Goal: Task Accomplishment & Management: Manage account settings

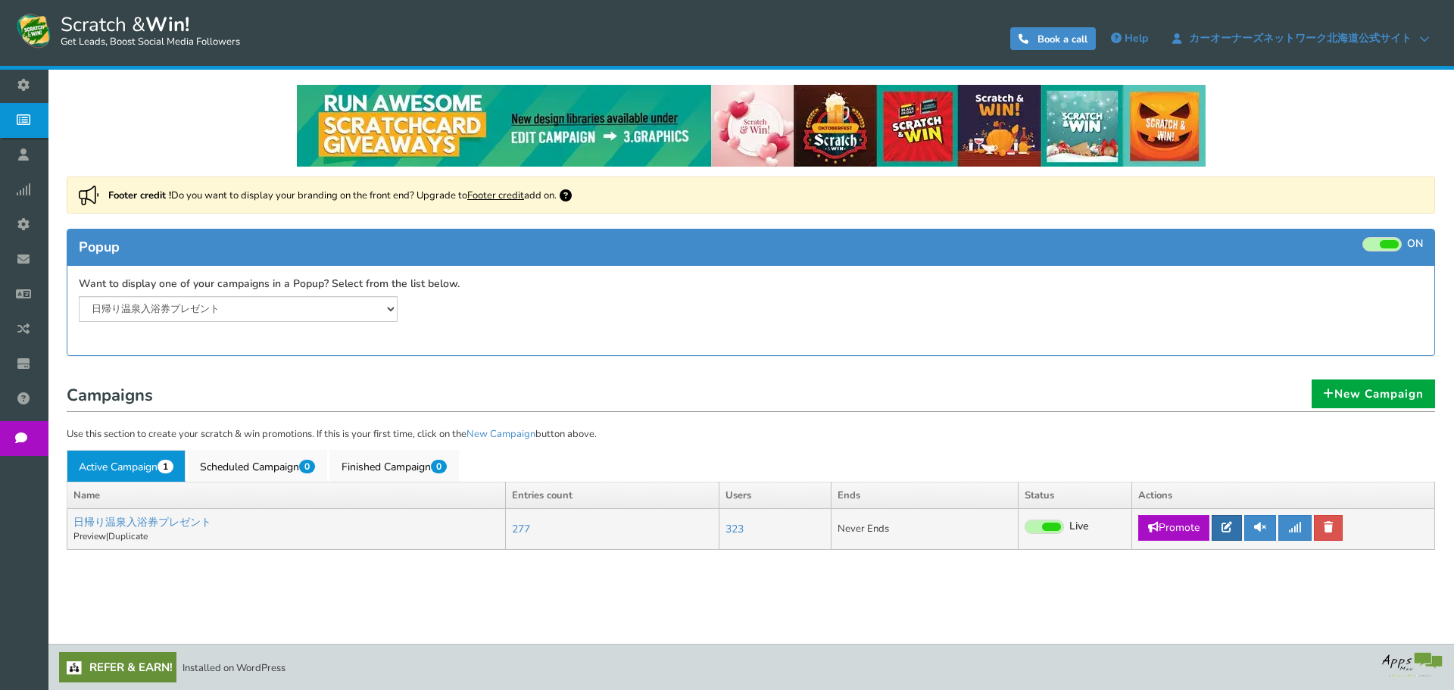
click at [1223, 535] on link at bounding box center [1227, 528] width 30 height 26
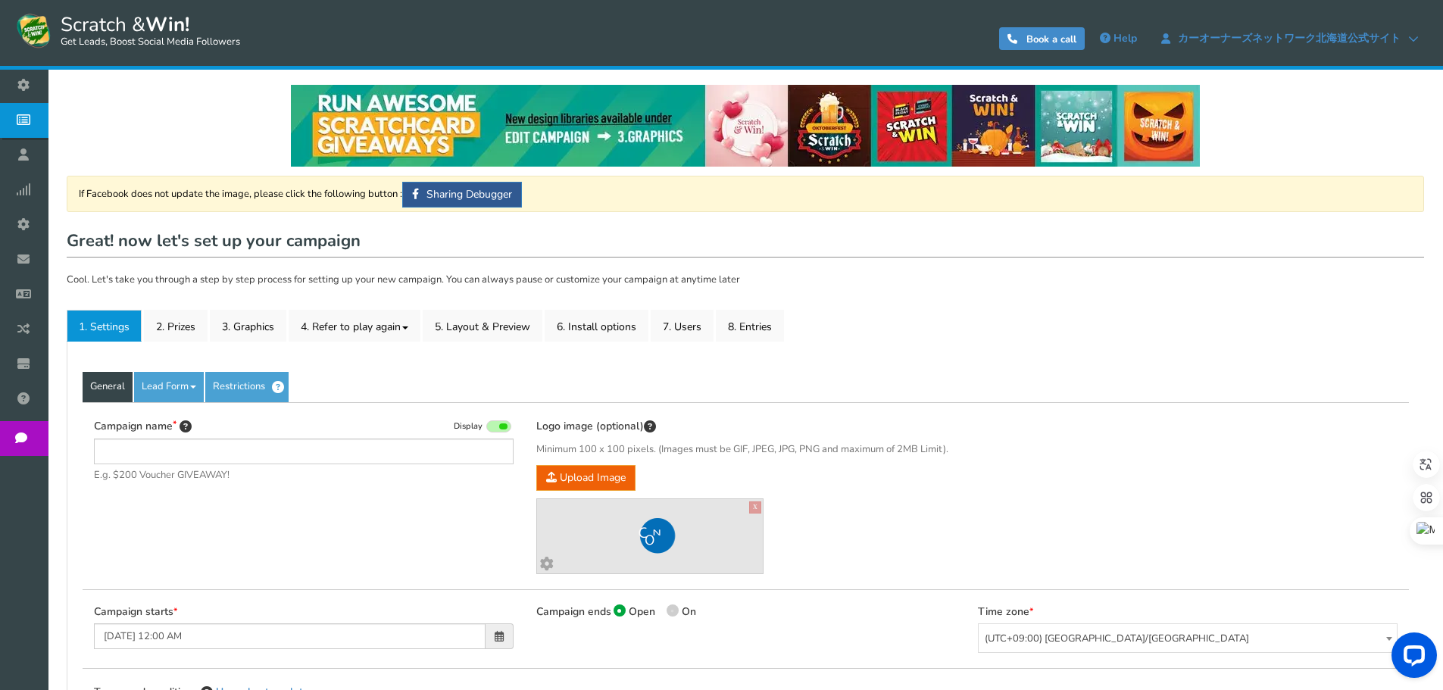
type input "日帰り温泉入浴券プレゼント"
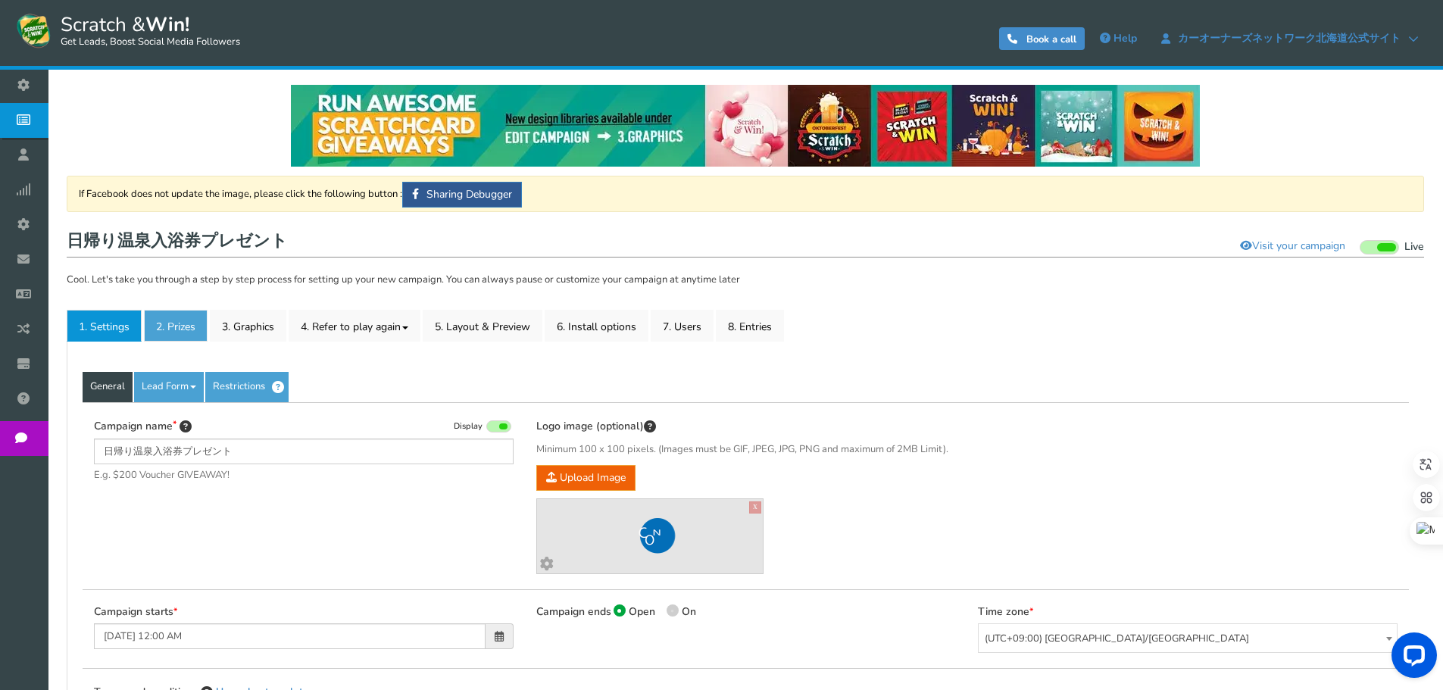
click at [176, 326] on link "2. Prizes" at bounding box center [176, 326] width 64 height 32
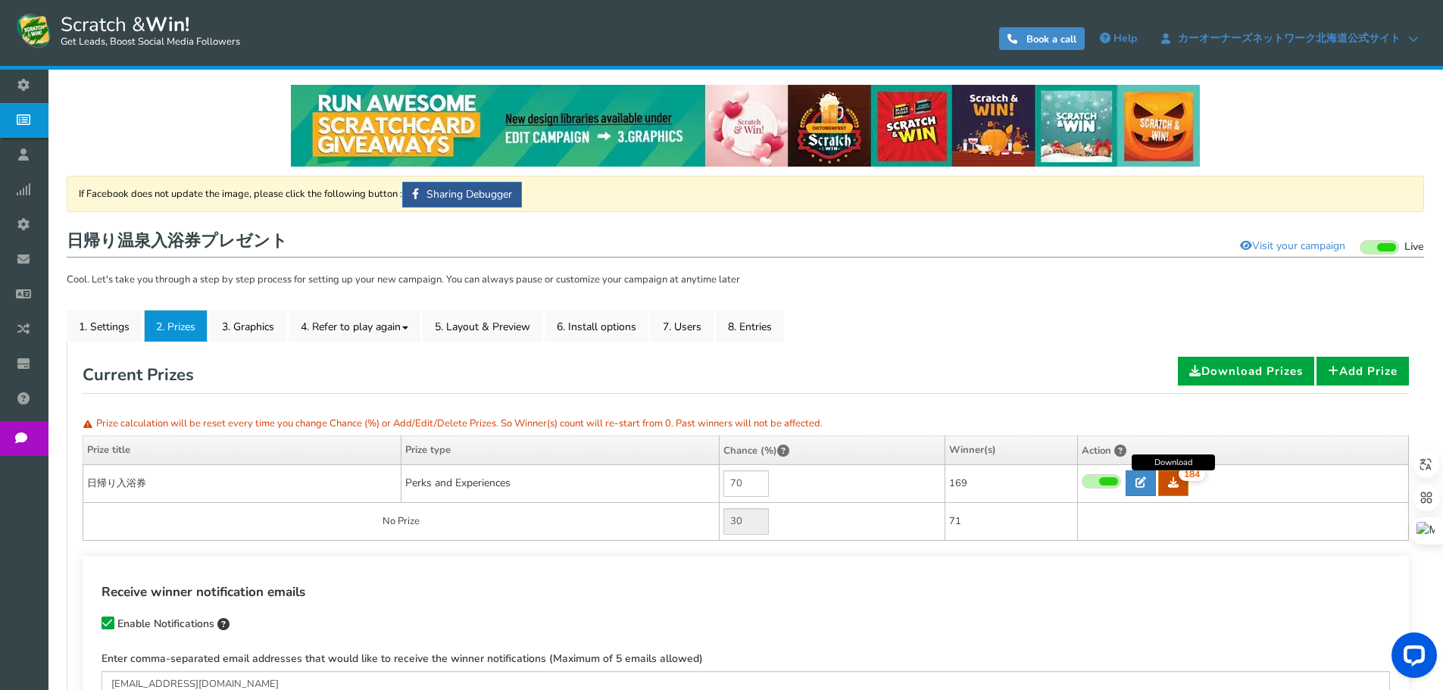
click at [1168, 476] on link "184" at bounding box center [1173, 483] width 30 height 26
click at [704, 329] on link "7. Users" at bounding box center [682, 326] width 63 height 32
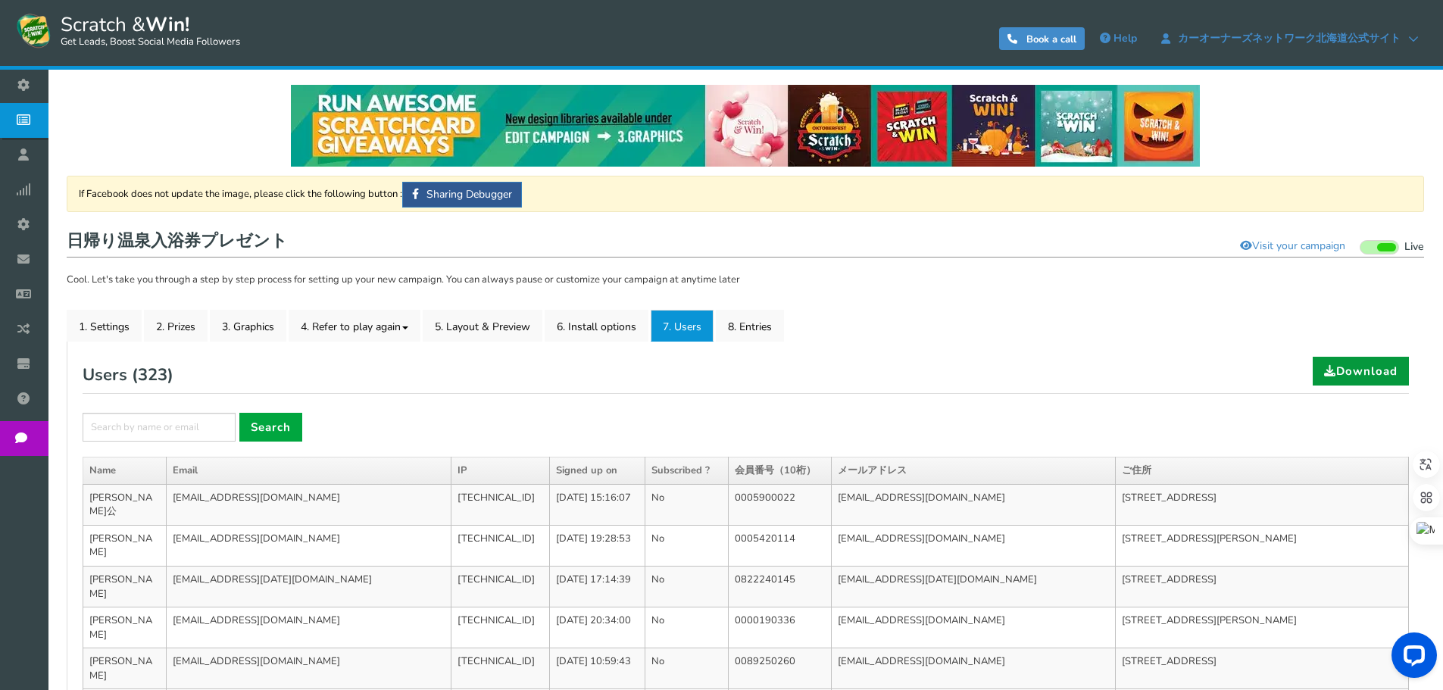
click at [1354, 370] on link "Download" at bounding box center [1361, 371] width 96 height 29
click at [561, 390] on div "Users ( 323 ) Download" at bounding box center [746, 375] width 1326 height 37
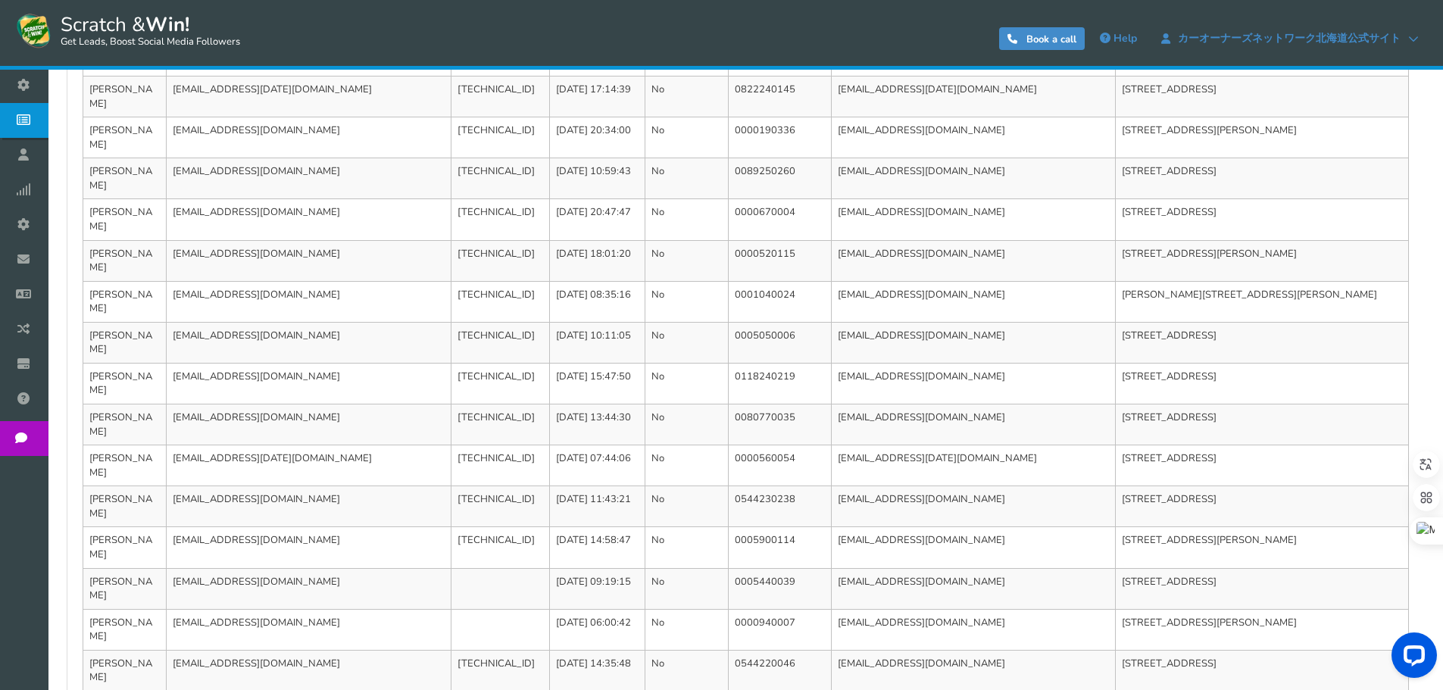
scroll to position [493, 0]
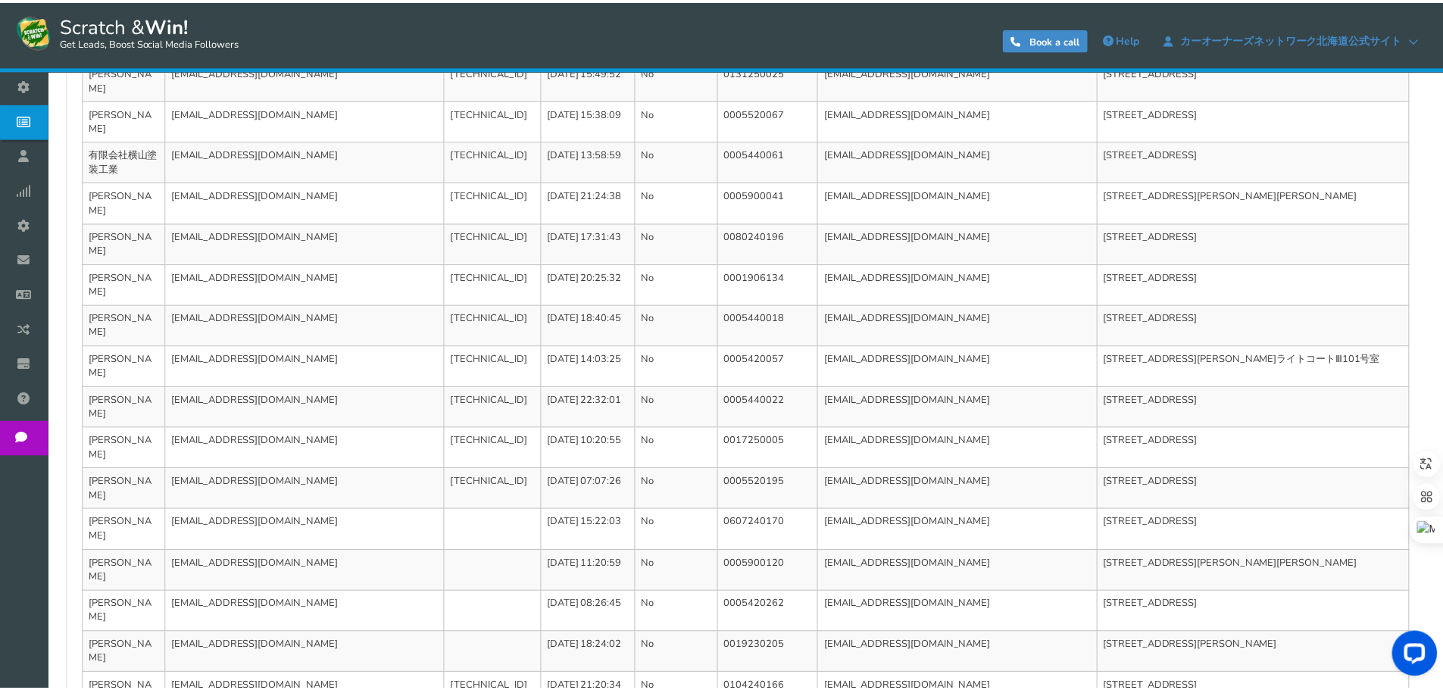
scroll to position [0, 0]
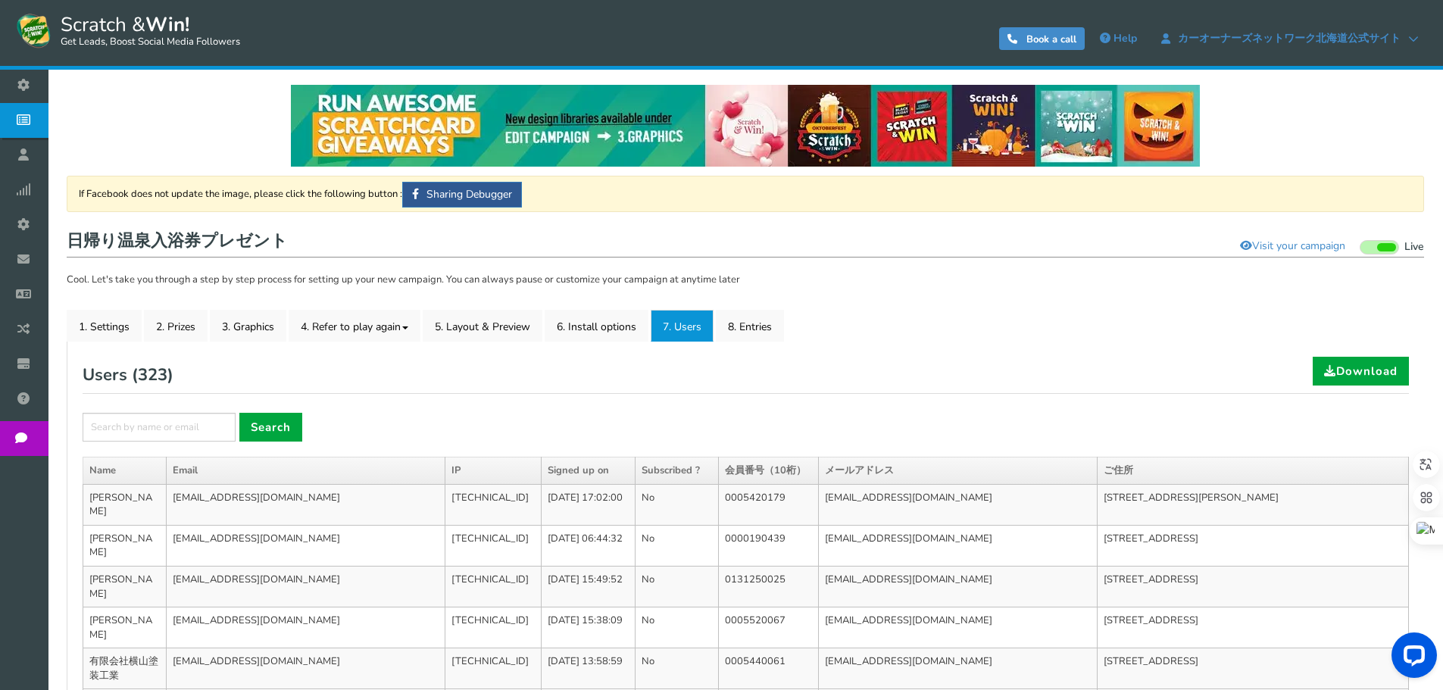
click at [1027, 359] on div "Users ( 323 ) Download" at bounding box center [746, 375] width 1326 height 37
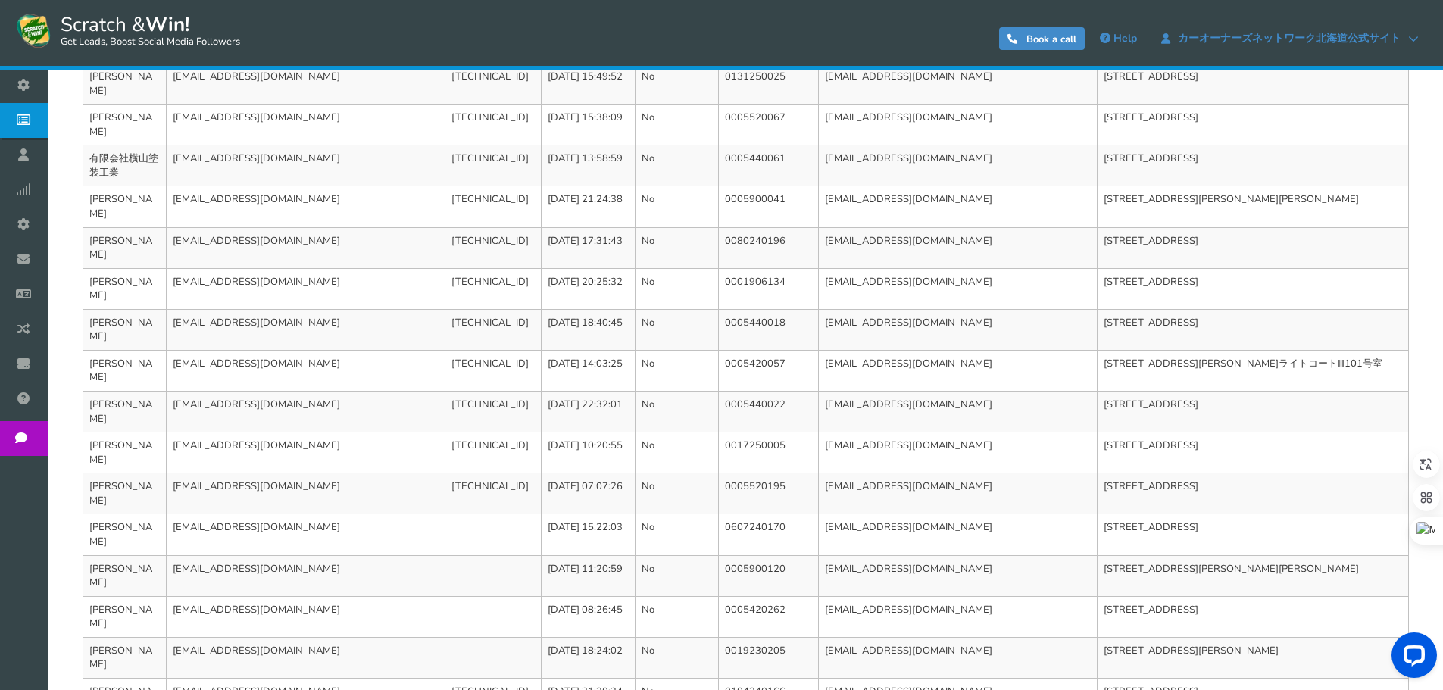
scroll to position [507, 0]
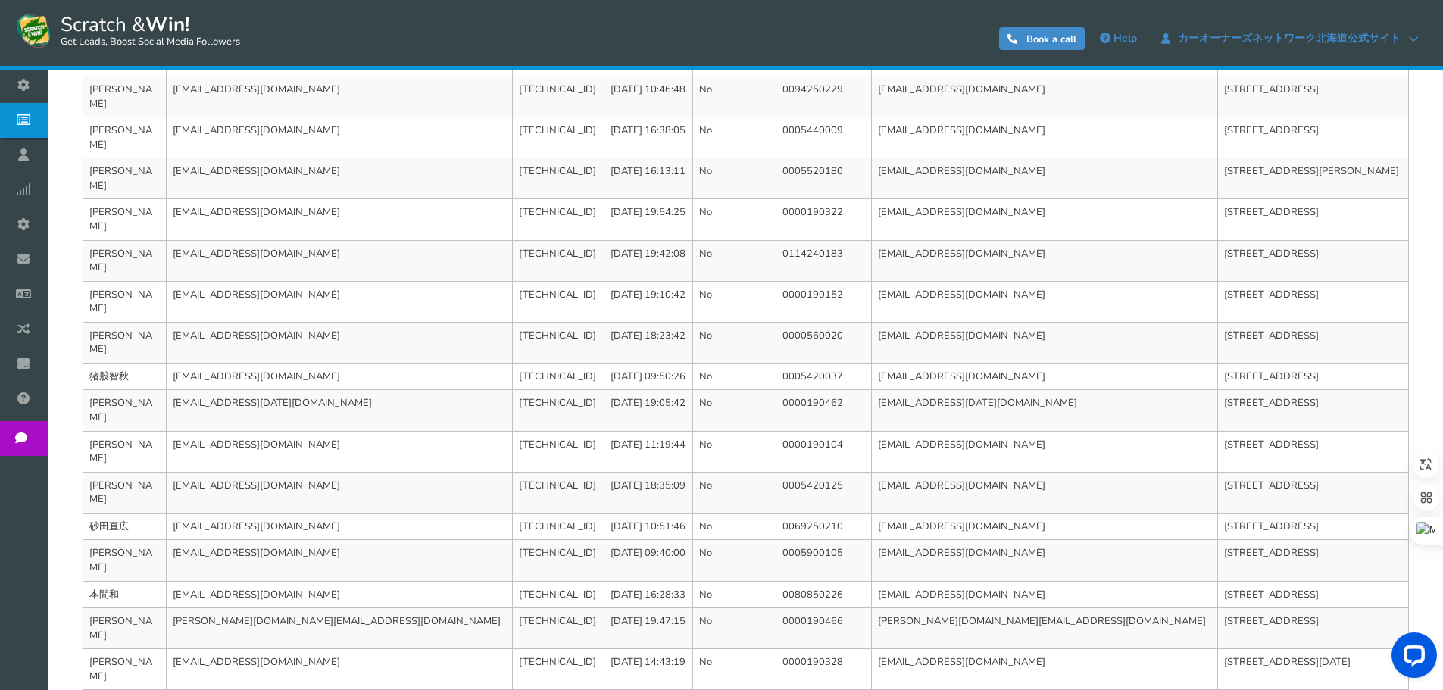
scroll to position [493, 0]
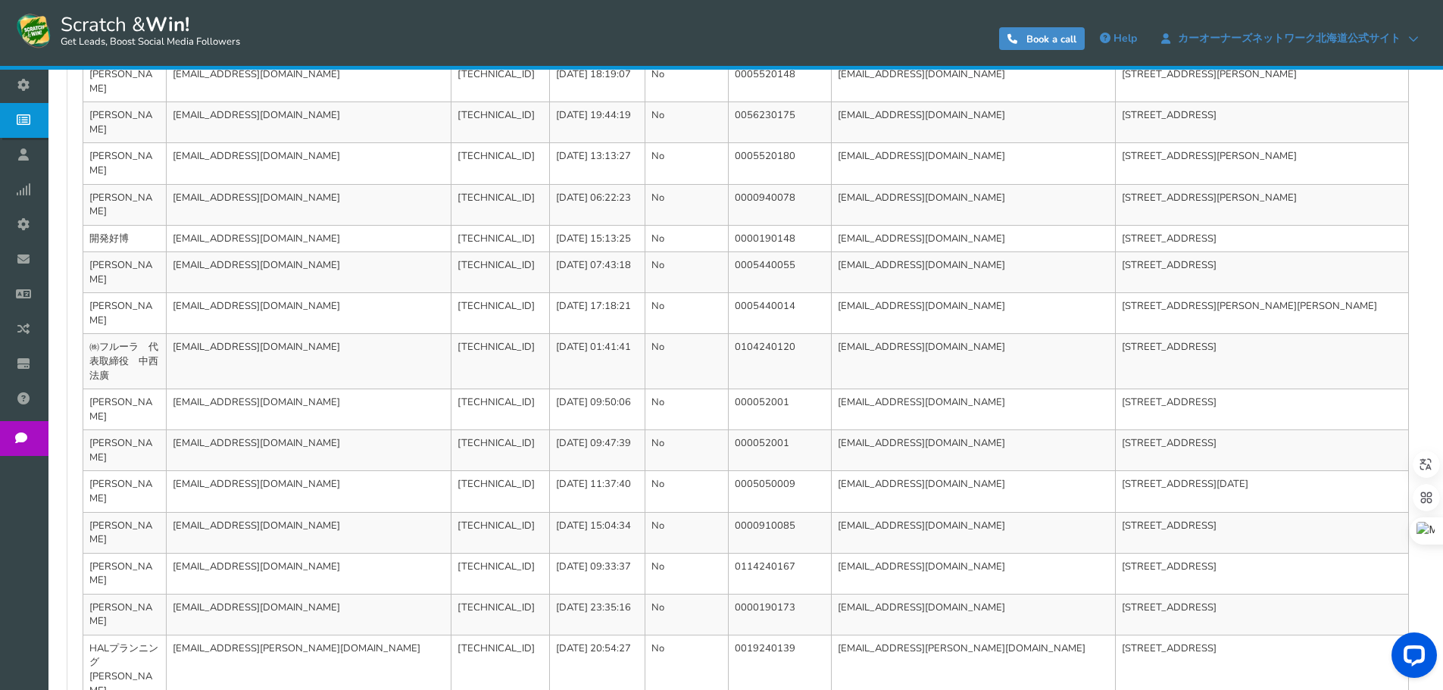
scroll to position [549, 0]
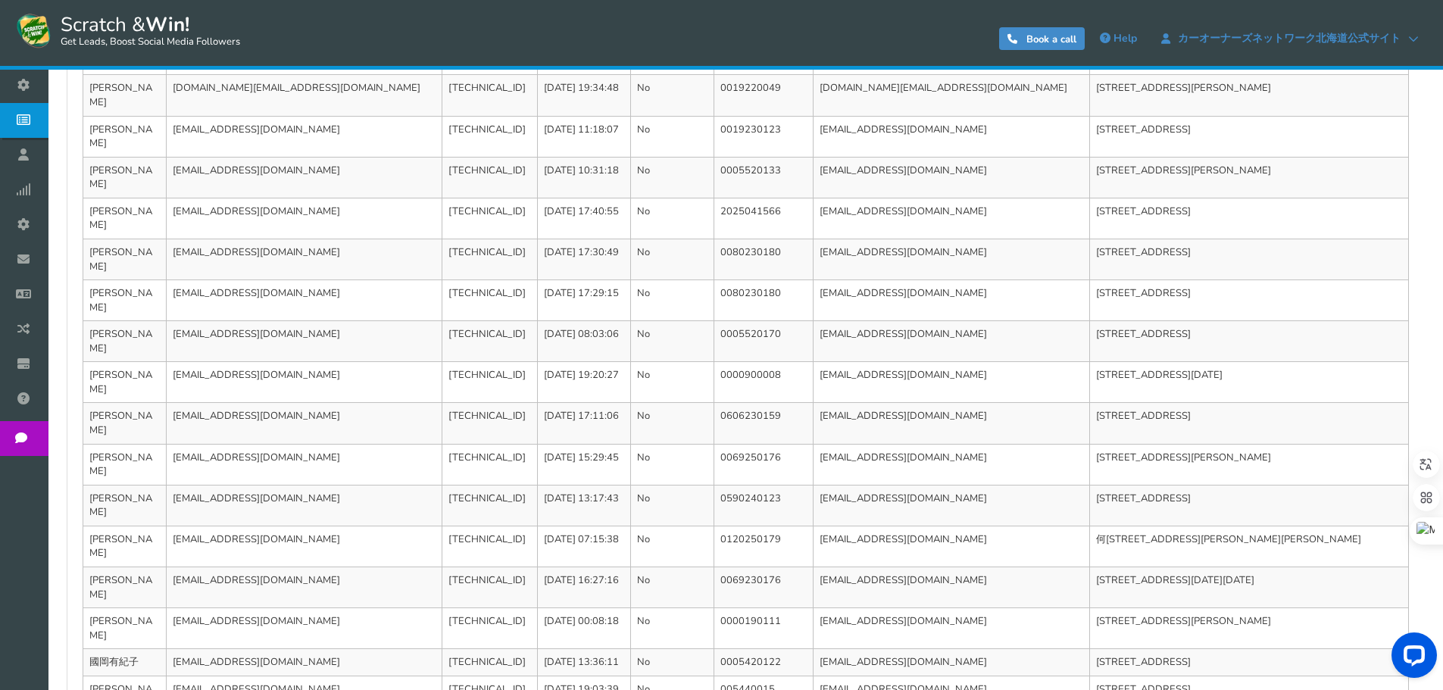
scroll to position [493, 0]
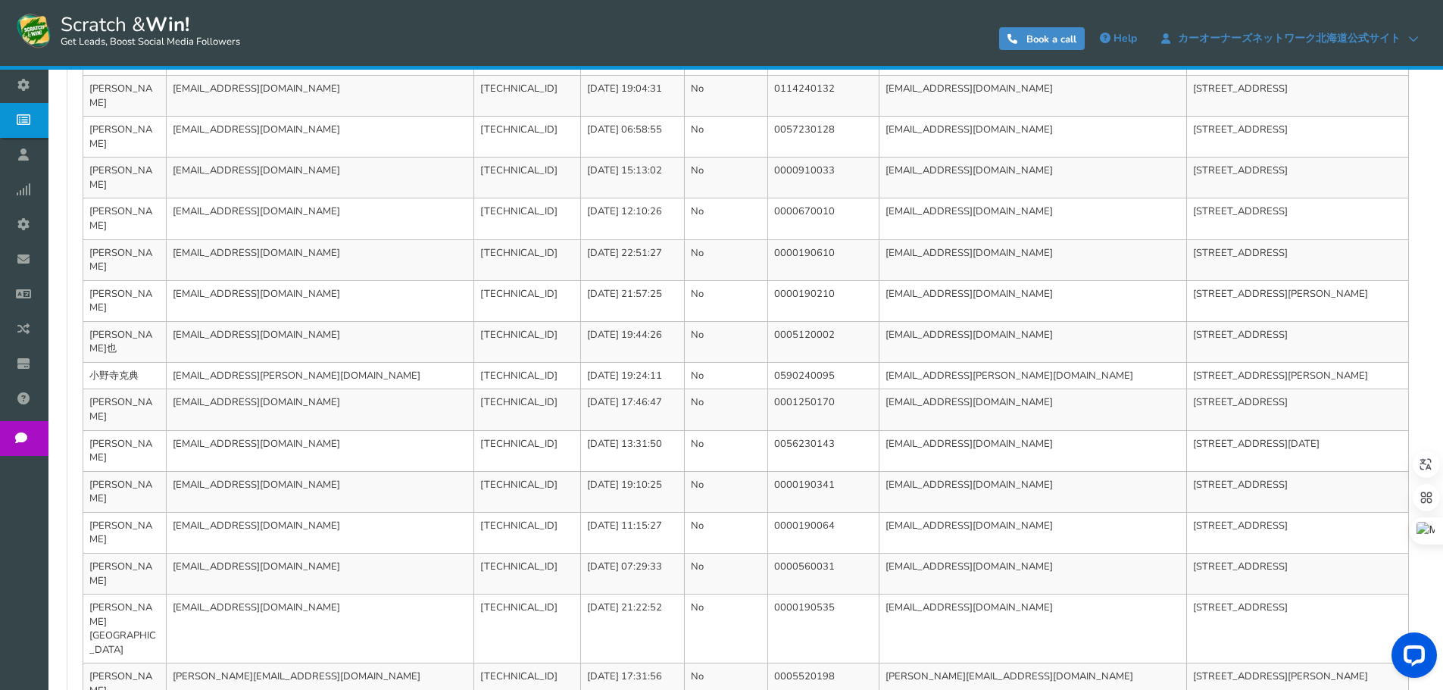
scroll to position [521, 0]
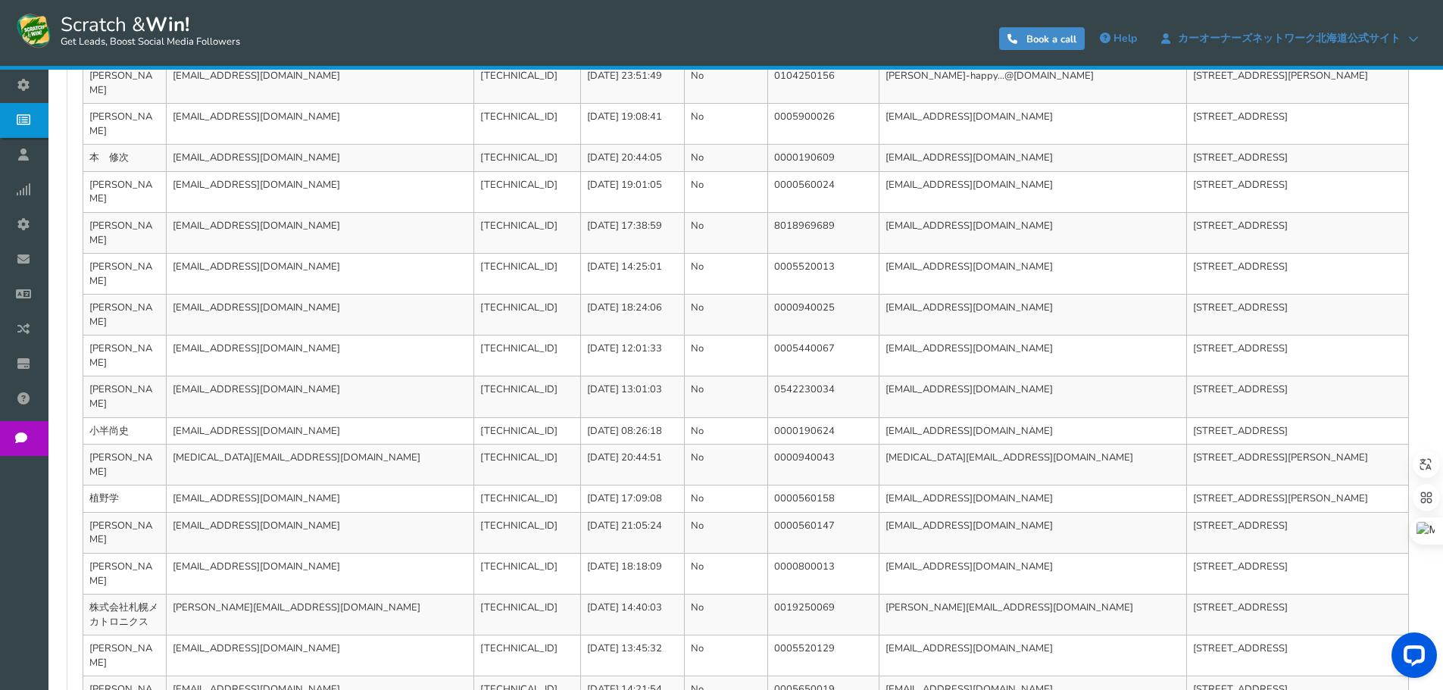
scroll to position [507, 0]
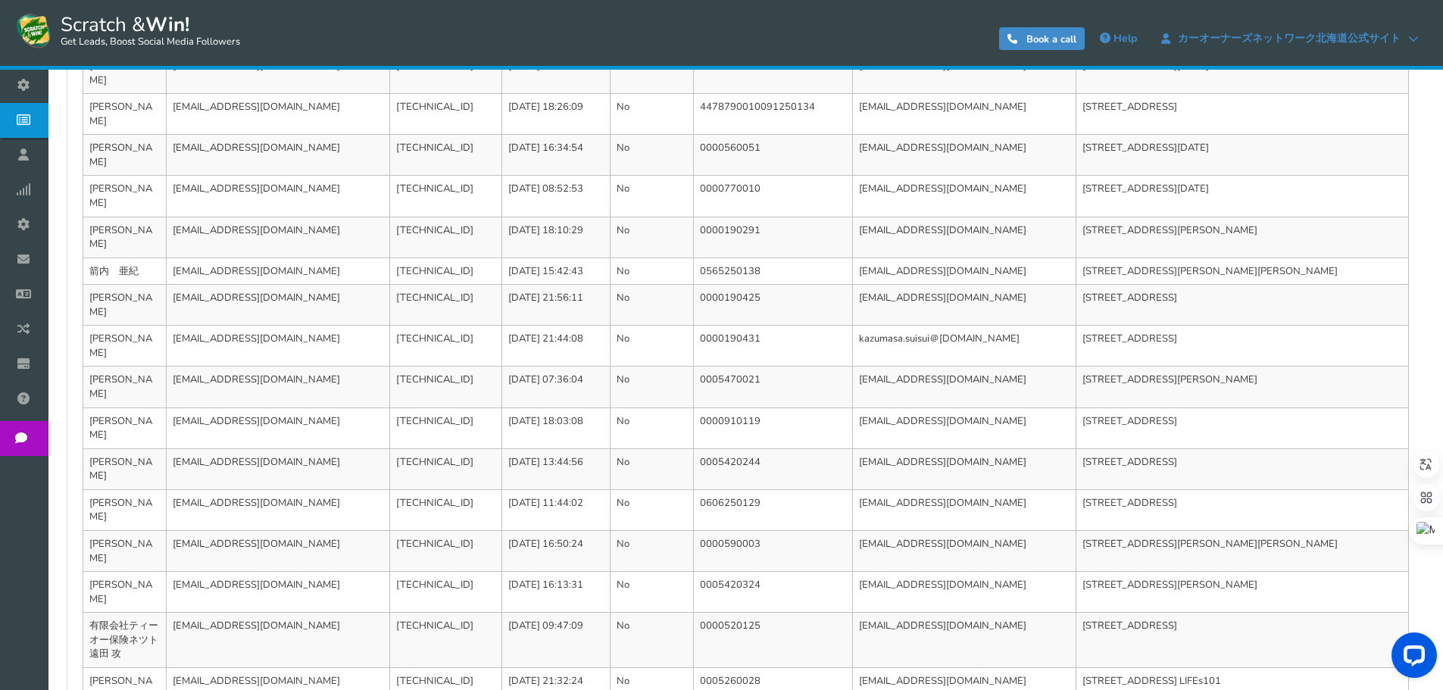
scroll to position [521, 0]
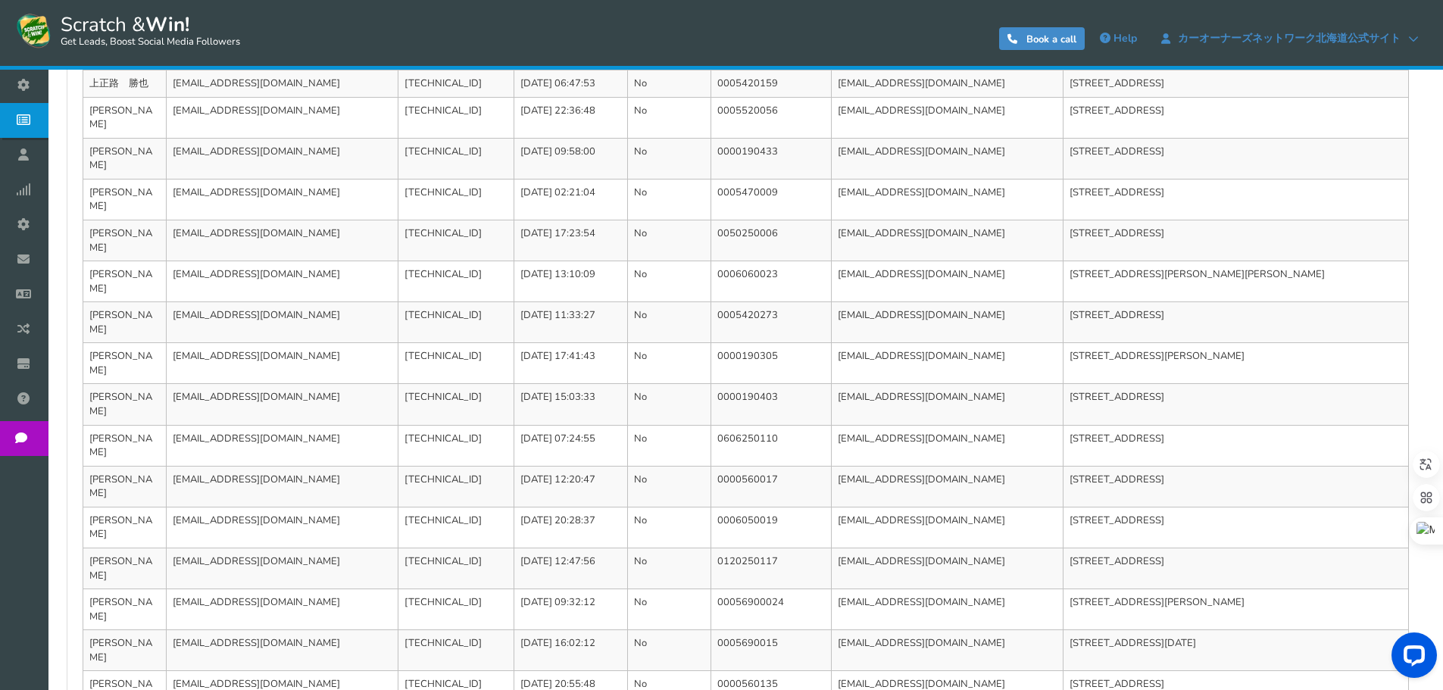
scroll to position [507, 0]
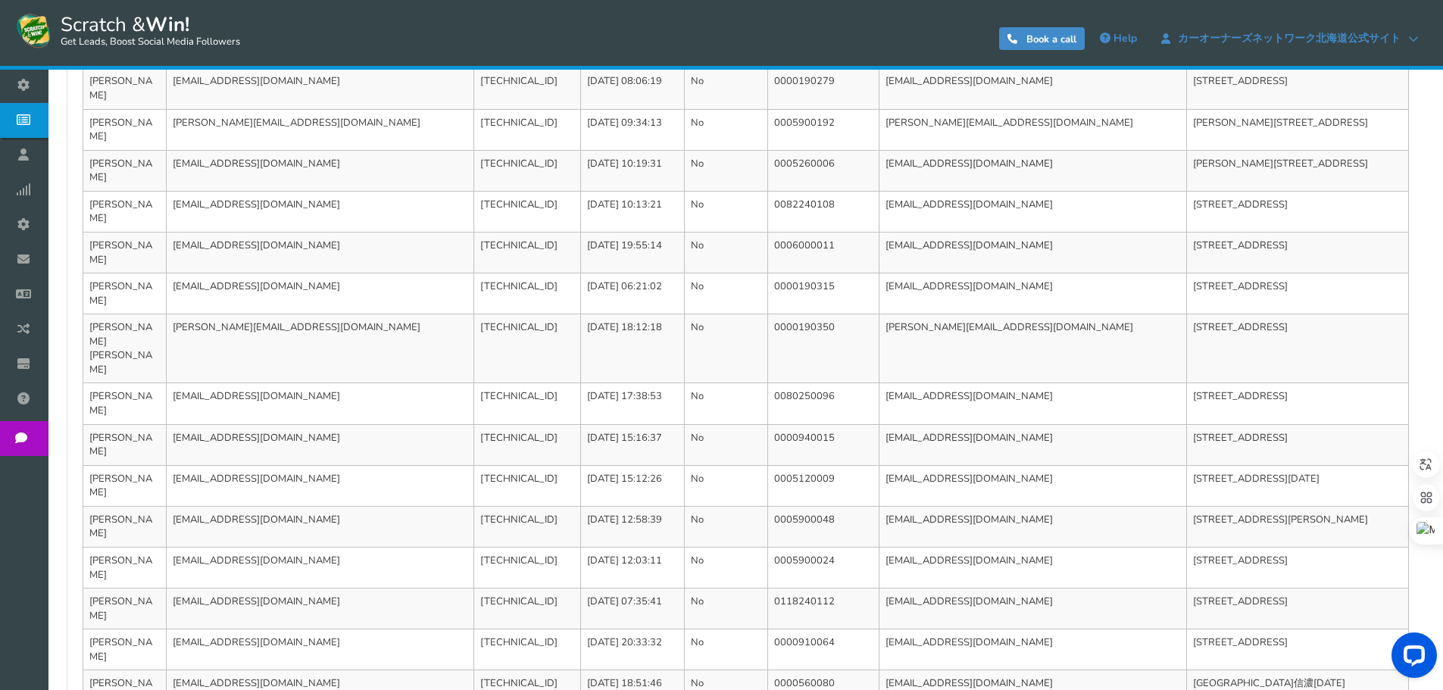
scroll to position [493, 0]
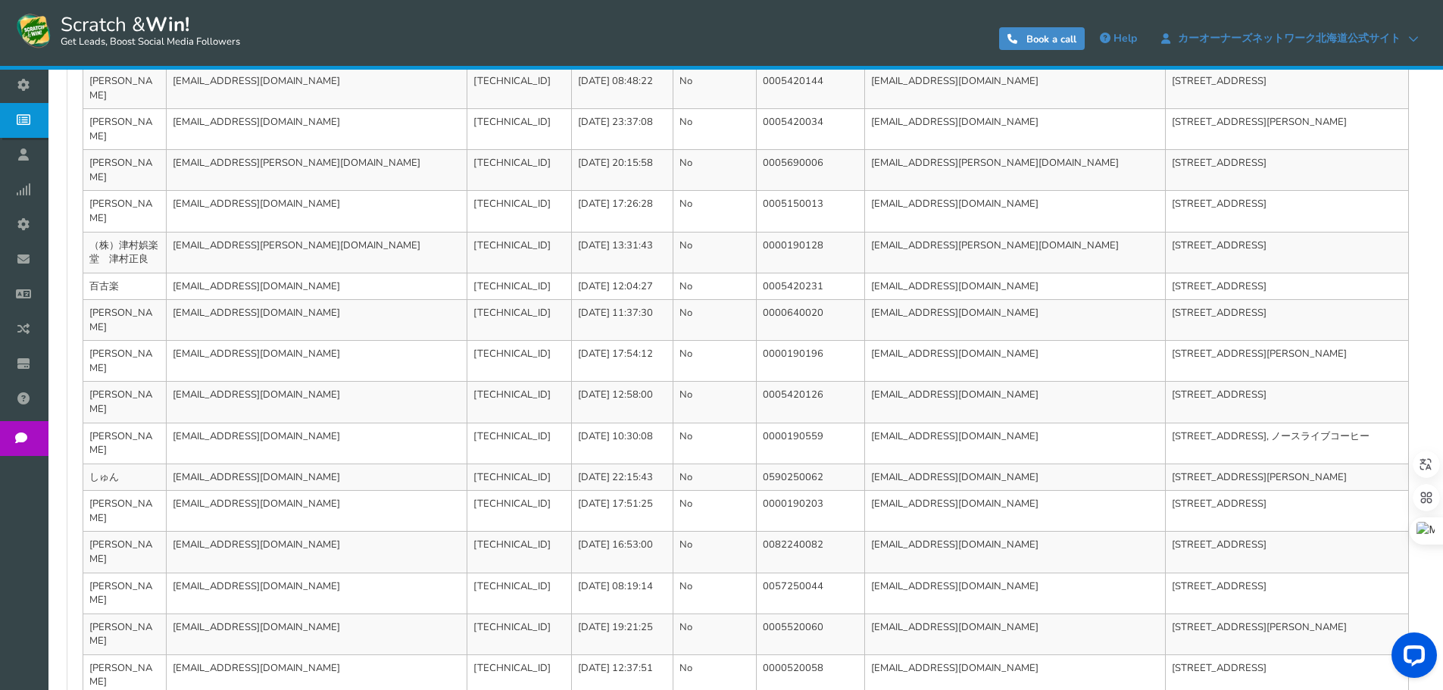
scroll to position [507, 0]
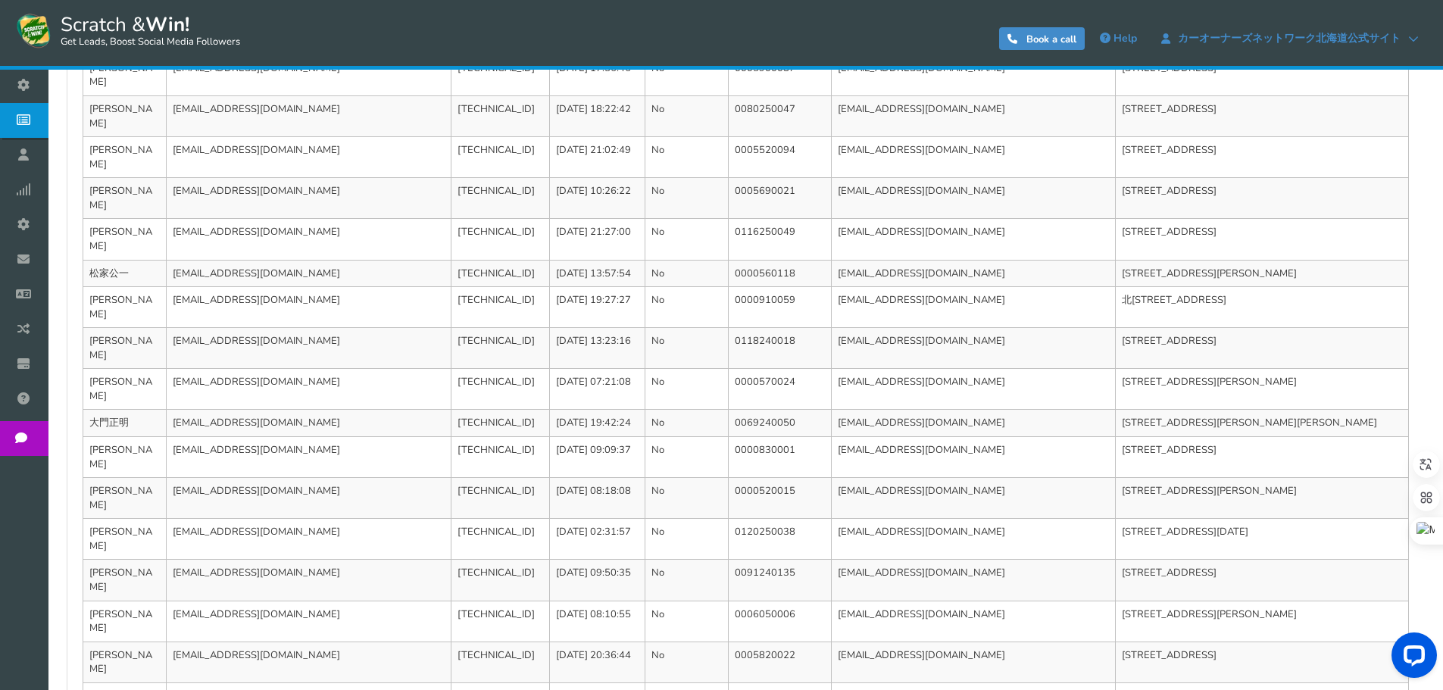
scroll to position [493, 0]
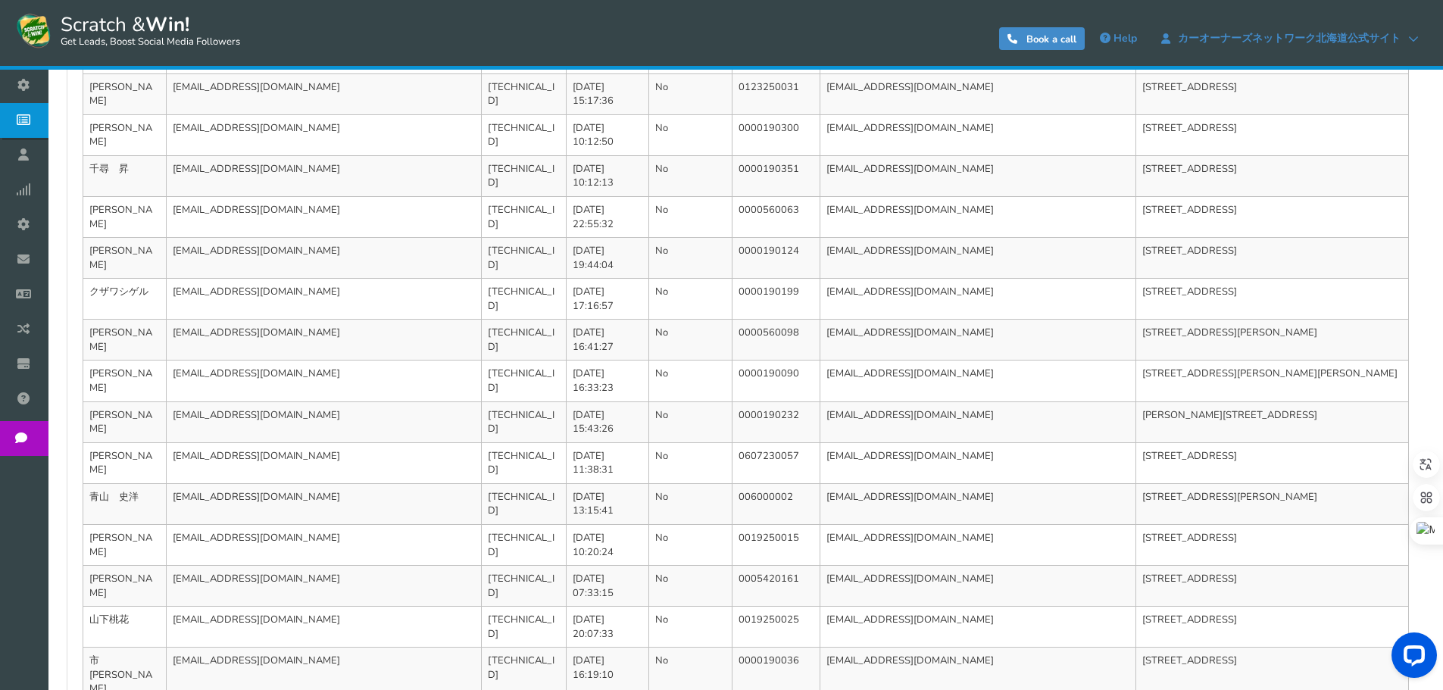
scroll to position [521, 0]
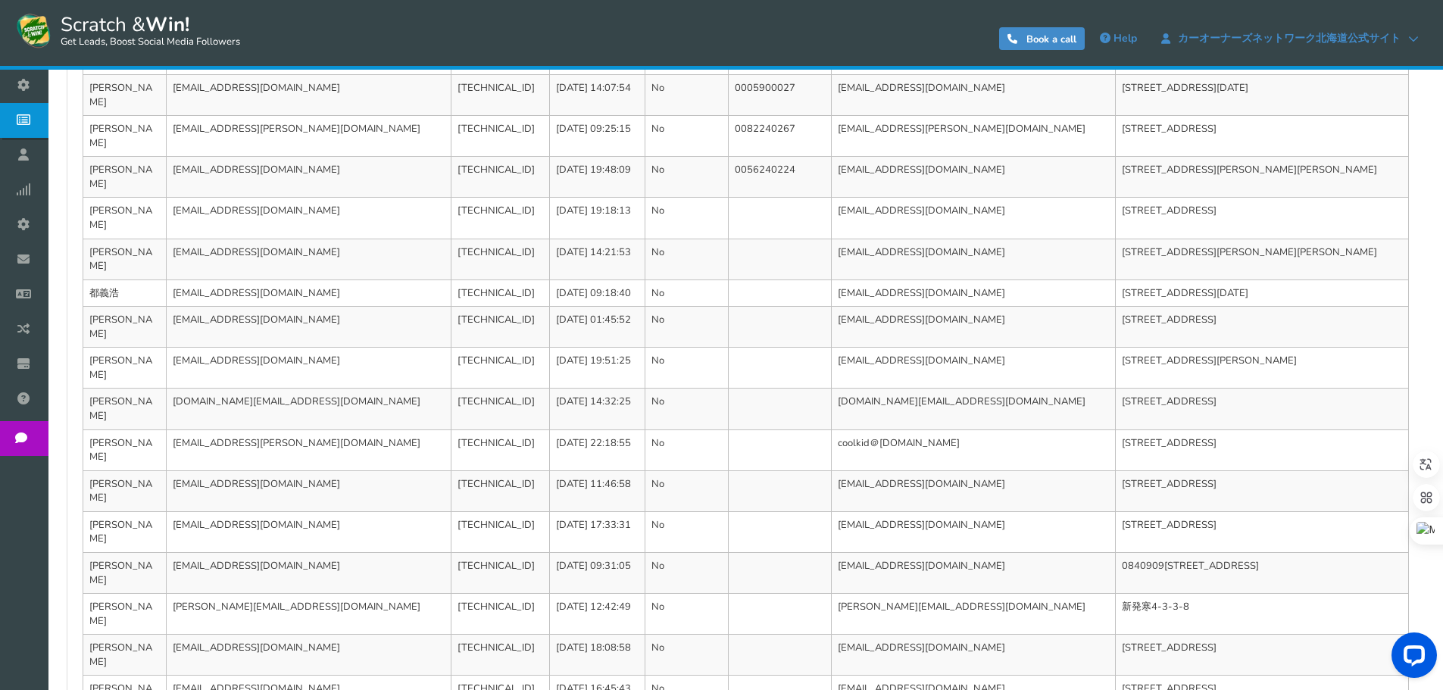
scroll to position [493, 0]
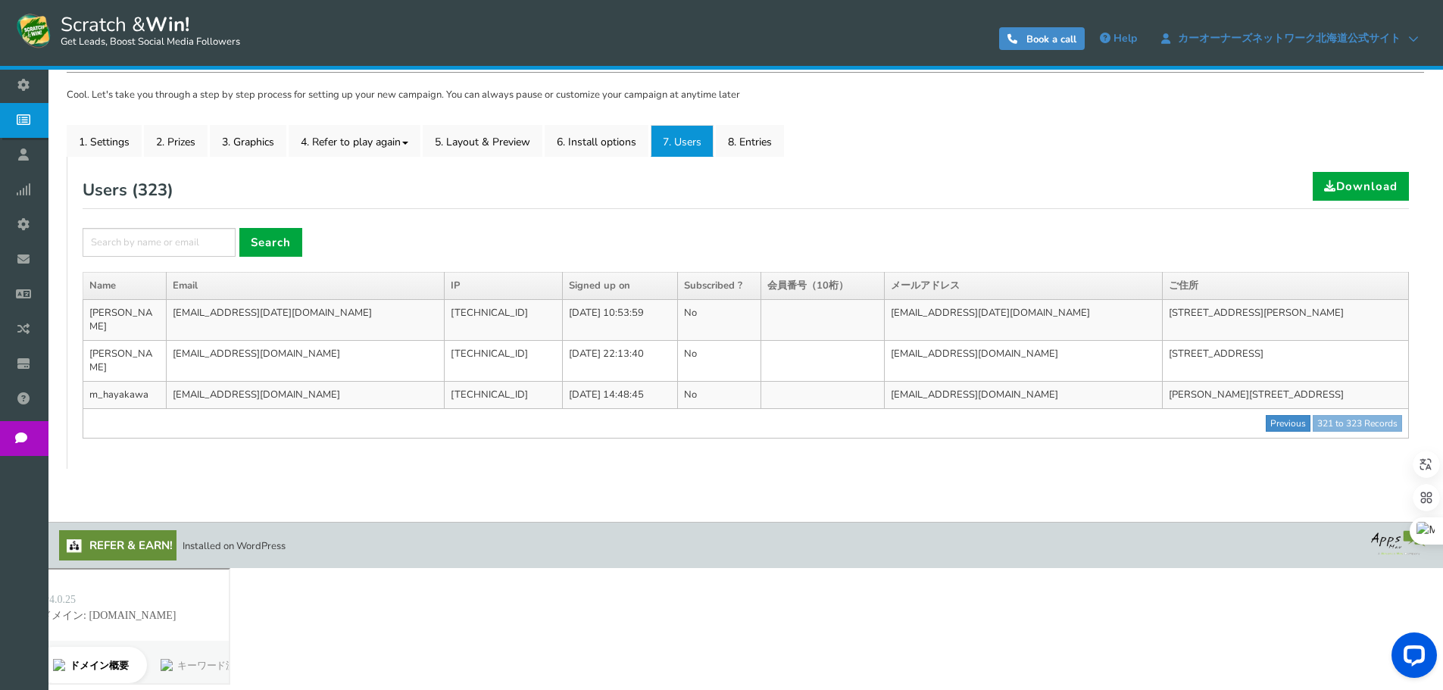
scroll to position [35, 0]
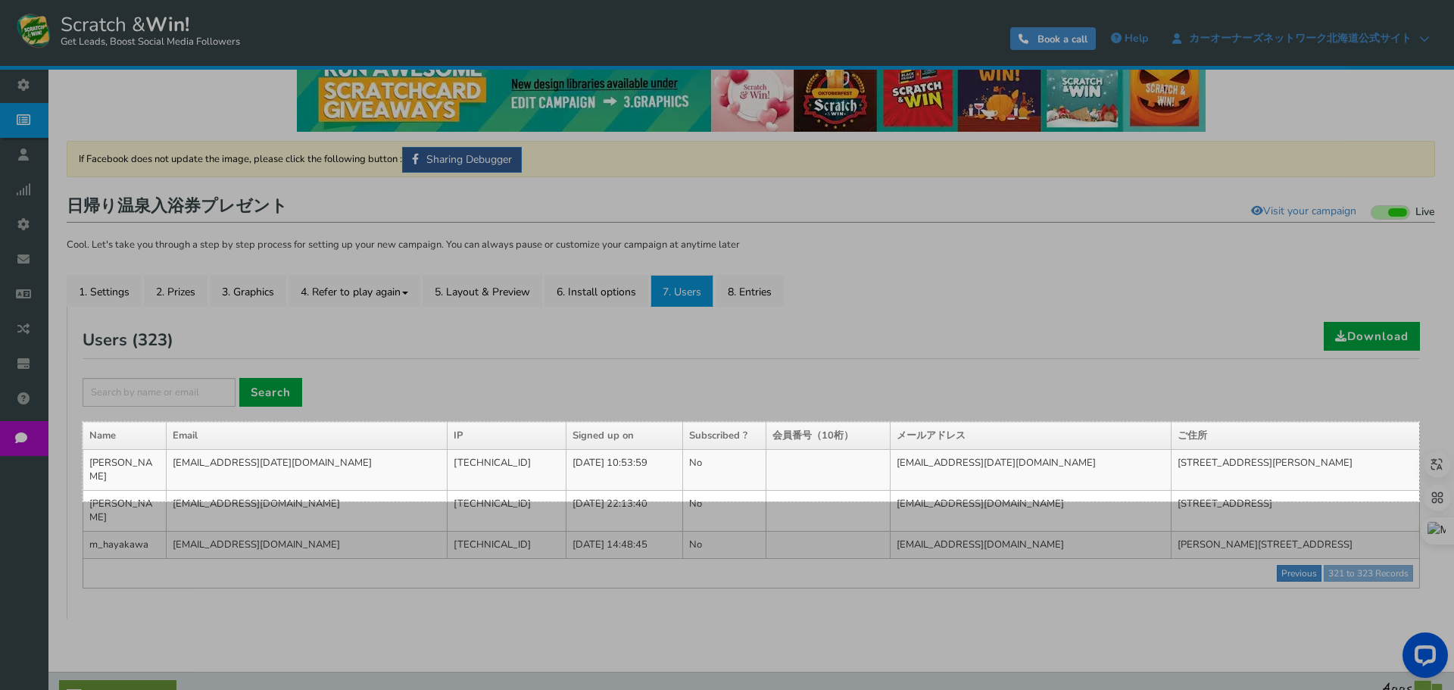
drag, startPoint x: 83, startPoint y: 422, endPoint x: 1419, endPoint y: 501, distance: 1339.1
click at [1419, 501] on div "1765 X 105" at bounding box center [727, 327] width 1454 height 725
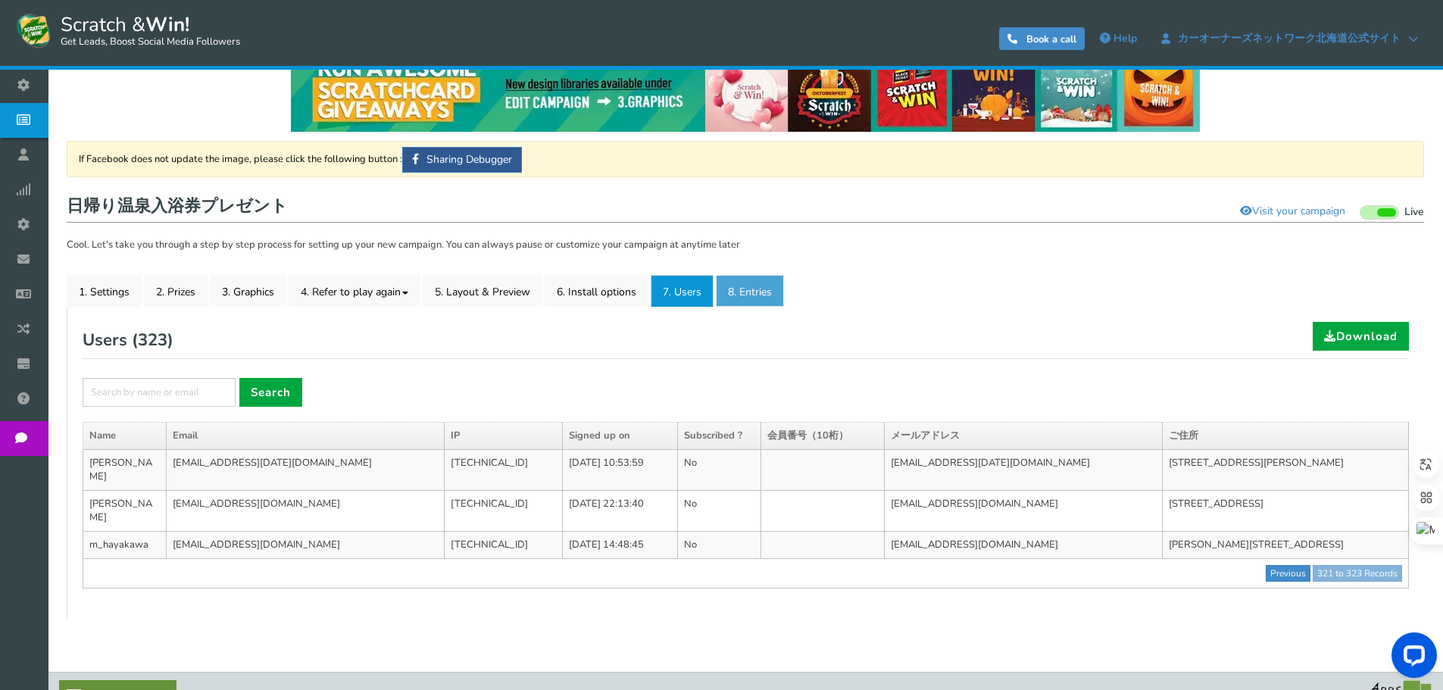
click at [760, 285] on link "8. Entries" at bounding box center [750, 291] width 68 height 32
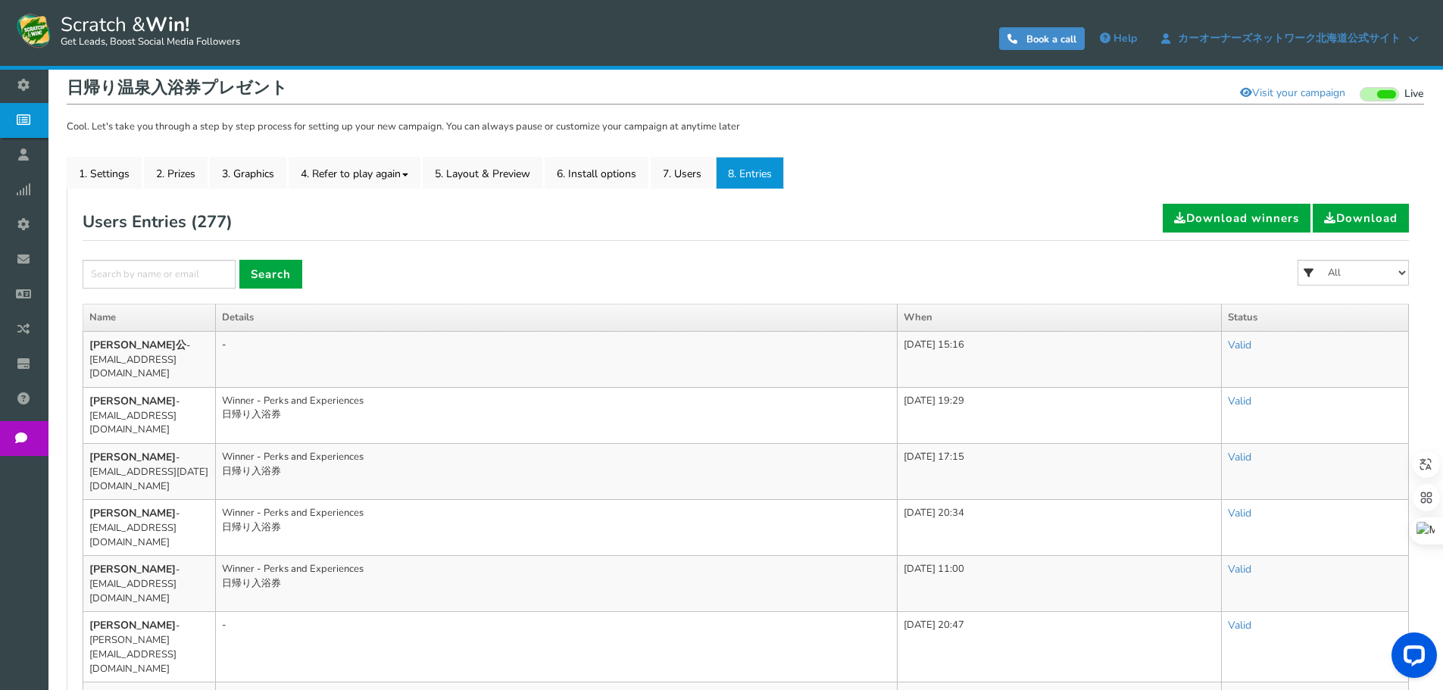
scroll to position [186, 0]
